Goal: Navigation & Orientation: Find specific page/section

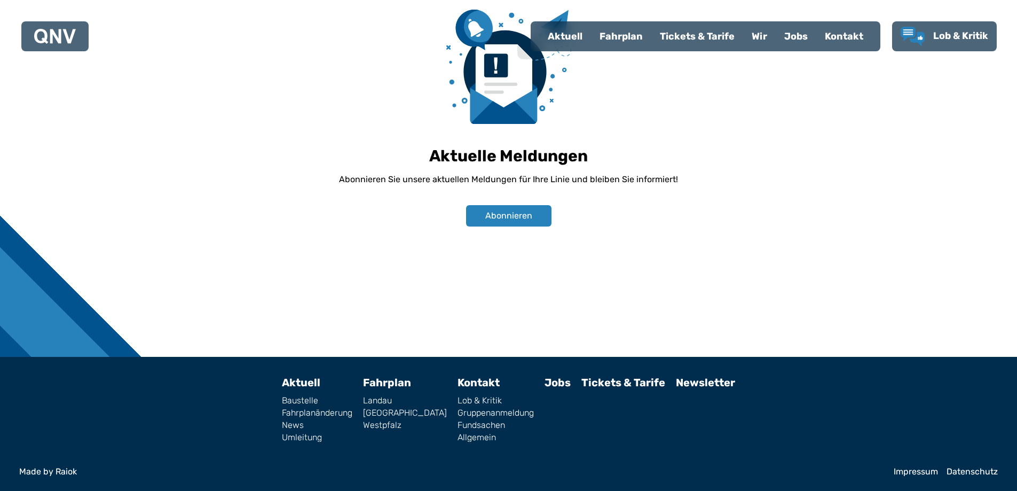
scroll to position [748, 0]
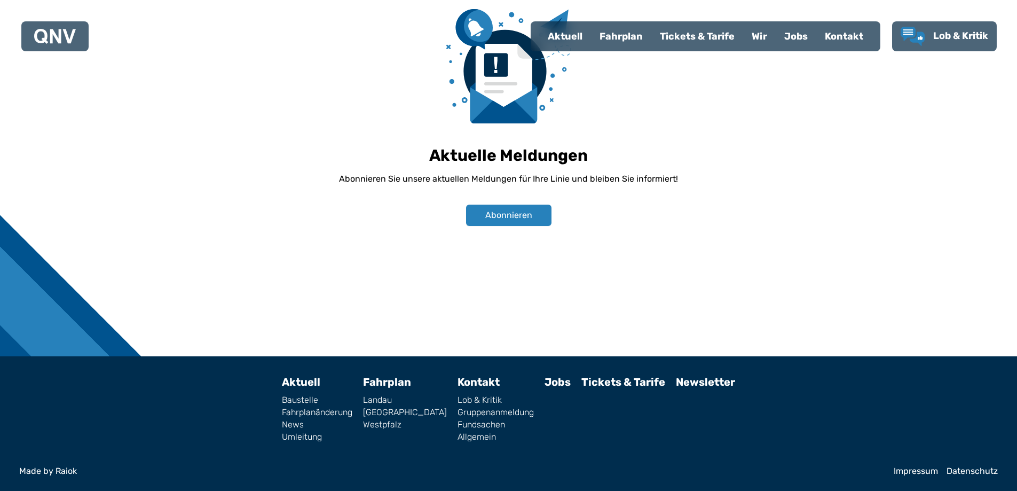
click at [905, 472] on link "Impressum" at bounding box center [916, 471] width 44 height 9
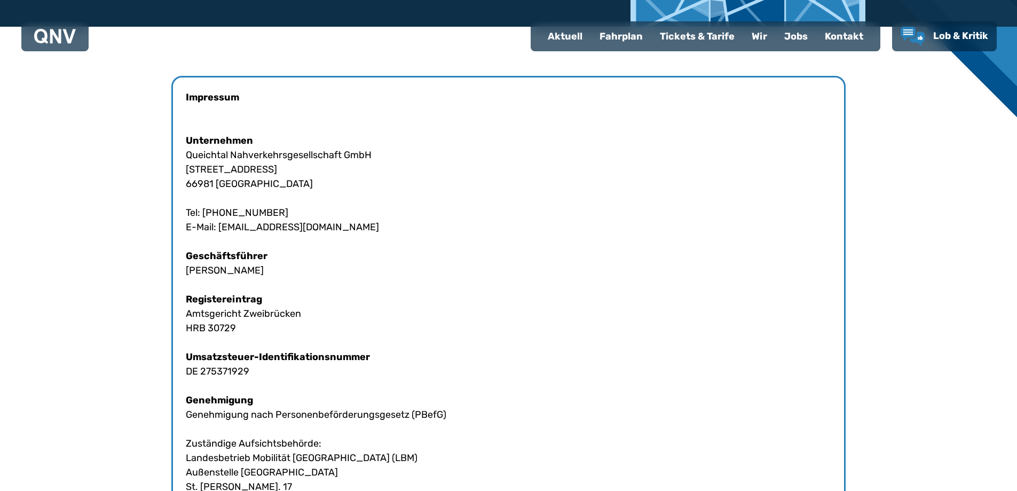
scroll to position [320, 0]
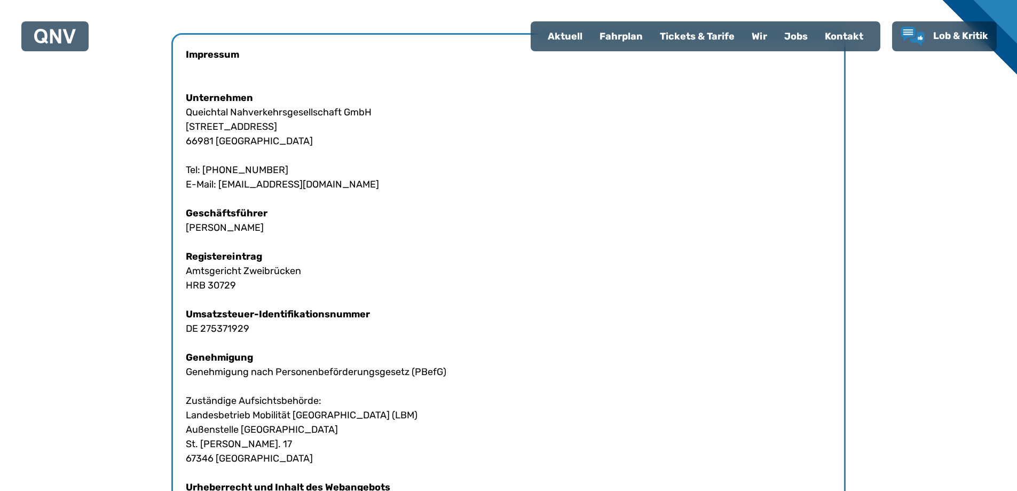
click at [760, 31] on div "Wir" at bounding box center [759, 36] width 33 height 28
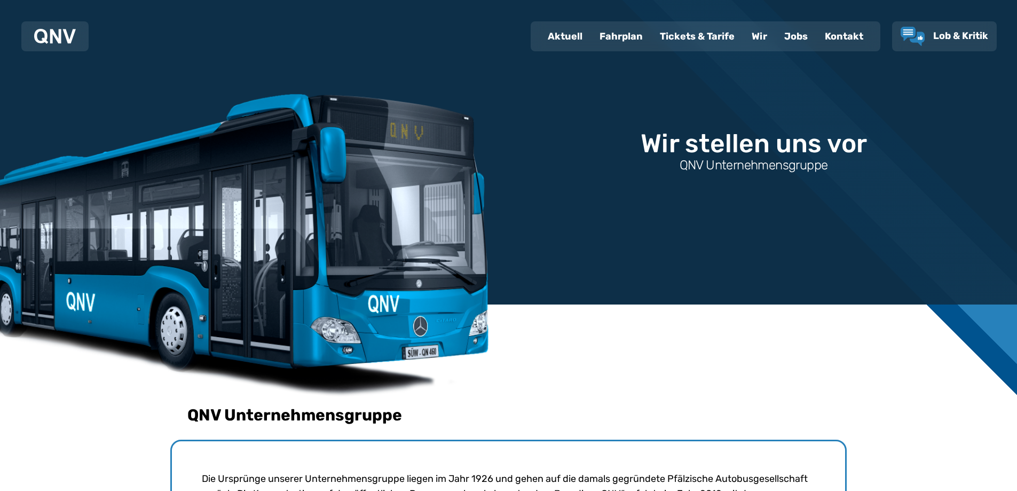
click at [563, 36] on div "Aktuell" at bounding box center [565, 36] width 52 height 28
select select "*"
